Goal: Information Seeking & Learning: Understand process/instructions

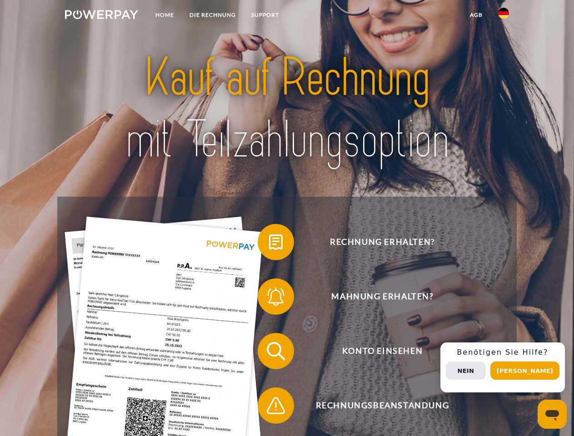
click at [101, 16] on img at bounding box center [101, 14] width 73 height 9
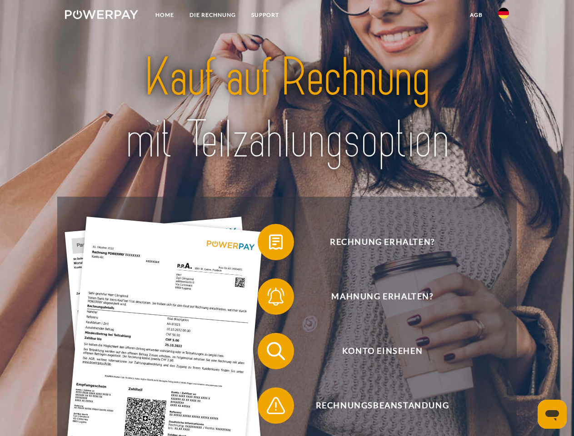
click at [504, 16] on img at bounding box center [503, 13] width 11 height 11
click at [476, 15] on link "agb" at bounding box center [476, 15] width 28 height 16
click at [269, 244] on span at bounding box center [262, 242] width 45 height 45
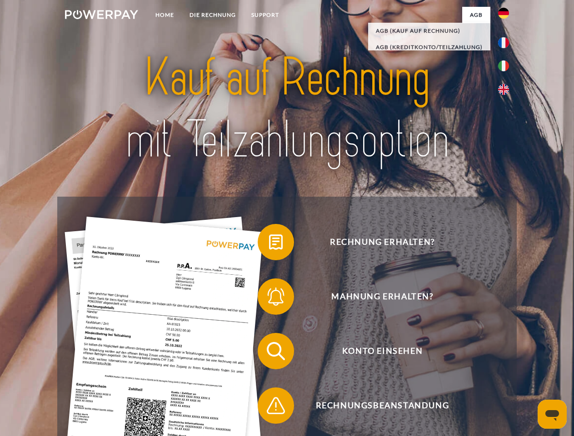
click at [269, 299] on span at bounding box center [262, 296] width 45 height 45
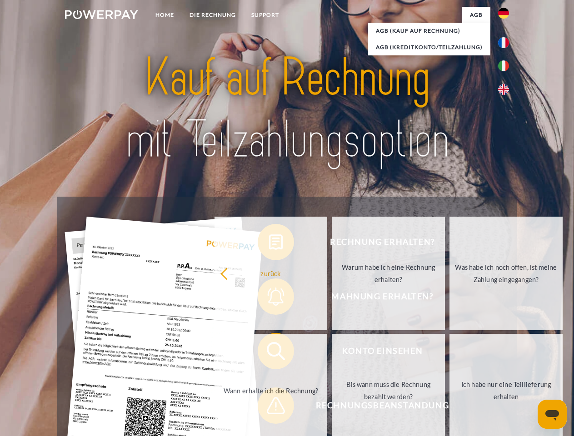
click at [332, 353] on link "Bis wann muss die Rechnung bezahlt werden?" at bounding box center [388, 391] width 113 height 114
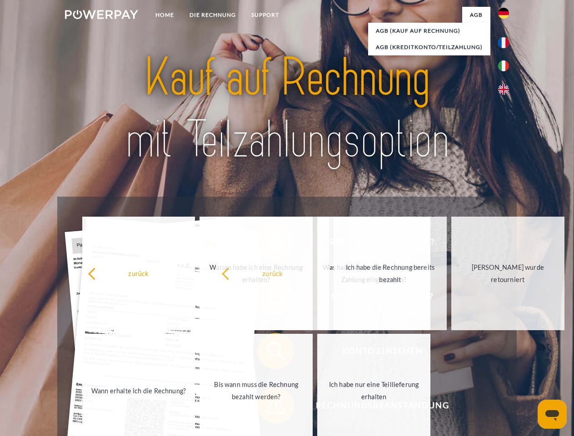
click at [269, 408] on span at bounding box center [262, 405] width 45 height 45
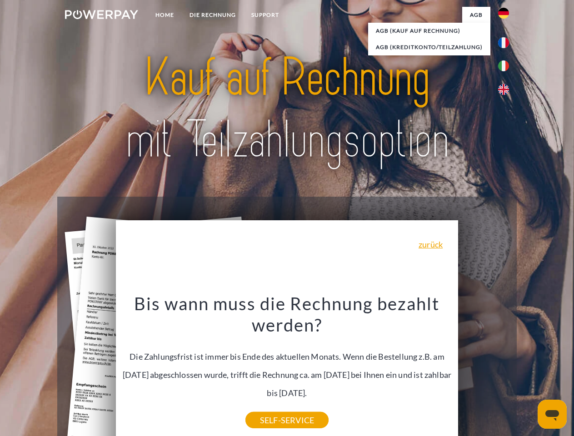
click at [506, 368] on div "Rechnung erhalten? Mahnung erhalten? Konto einsehen" at bounding box center [286, 379] width 459 height 364
click at [484, 369] on span "Konto einsehen" at bounding box center [382, 351] width 223 height 36
click at [528, 371] on header "Home DIE RECHNUNG SUPPORT" at bounding box center [287, 314] width 574 height 628
